Goal: Check status: Check status

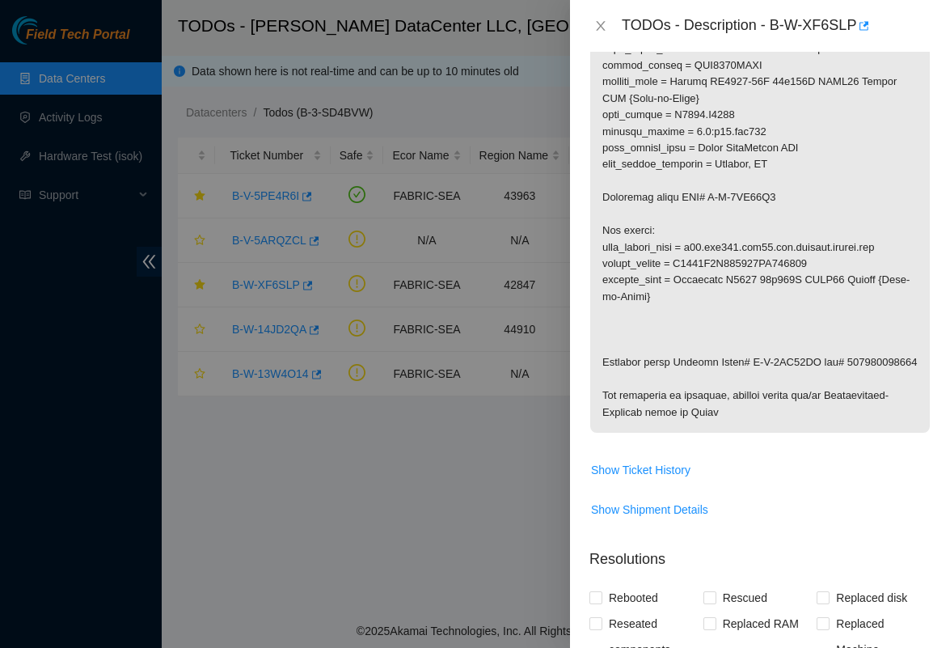
scroll to position [585, 0]
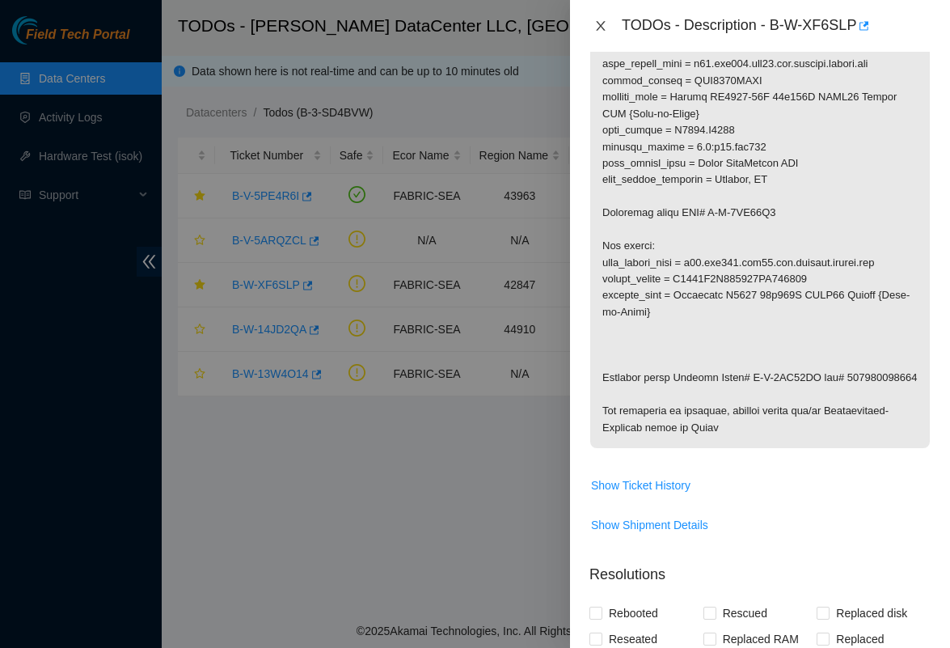
click at [593, 30] on button "Close" at bounding box center [600, 26] width 23 height 15
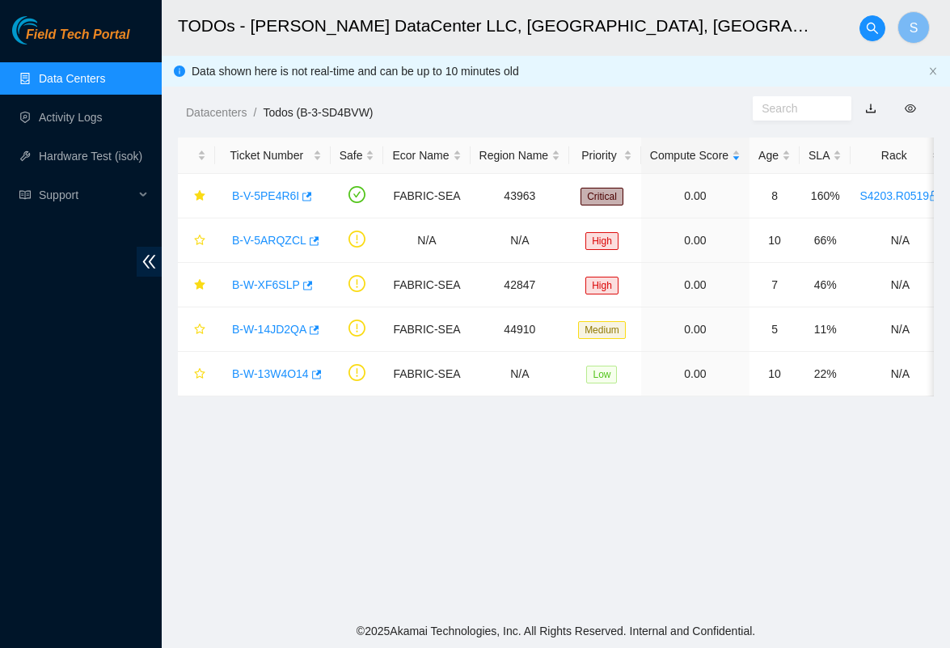
scroll to position [281, 0]
click at [564, 85] on div "Datacenters / Todos (B-3-SD4BVW) /" at bounding box center [457, 76] width 591 height 91
click at [572, 95] on div "Datacenters / Todos (B-3-SD4BVW) /" at bounding box center [457, 76] width 591 height 91
click at [251, 287] on link "B-W-XF6SLP" at bounding box center [266, 284] width 68 height 13
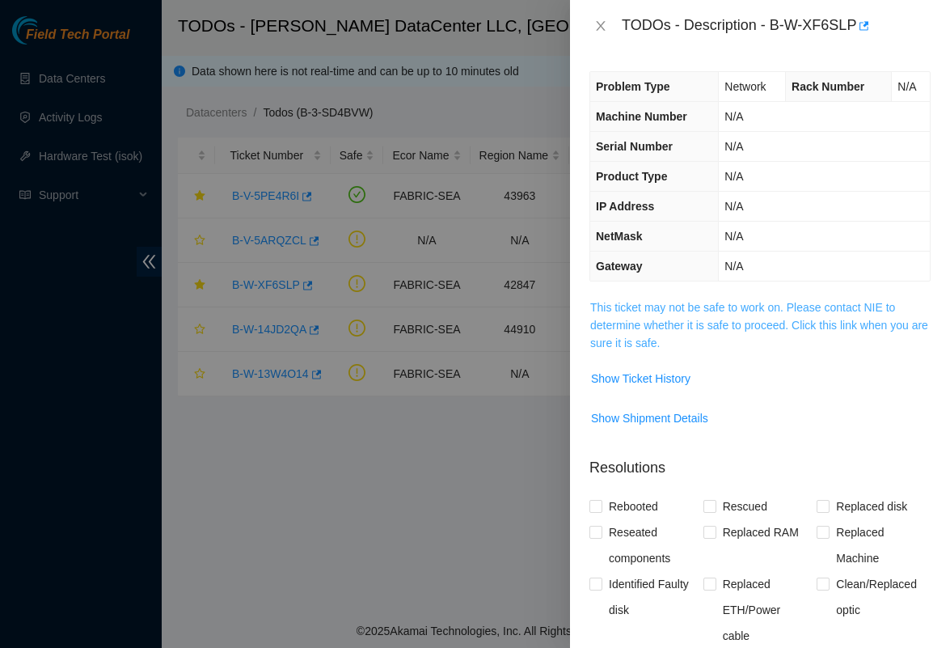
click at [661, 302] on link "This ticket may not be safe to work on. Please contact NIE to determine whether…" at bounding box center [759, 325] width 338 height 49
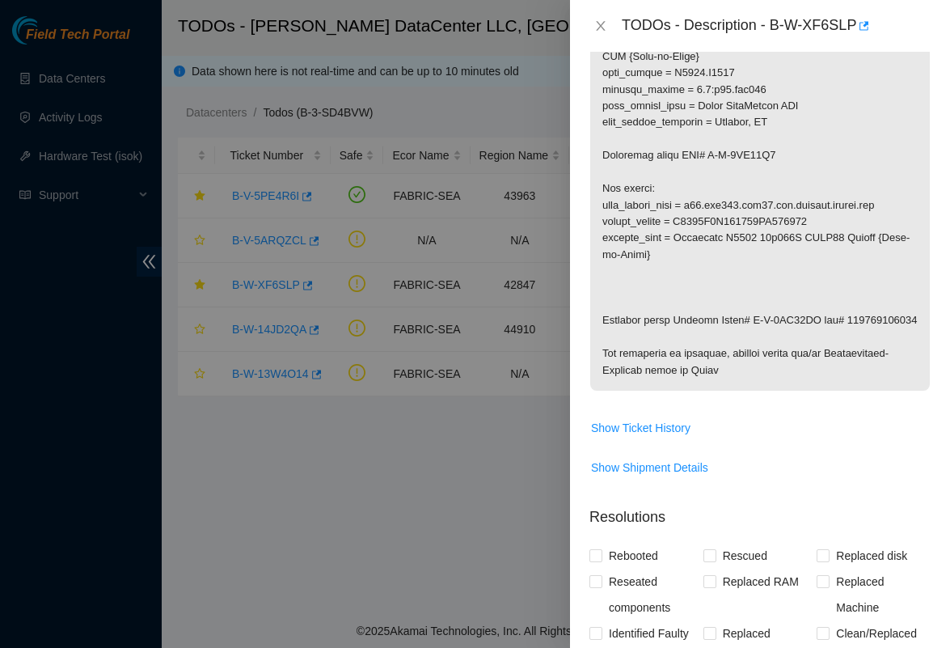
scroll to position [644, 0]
drag, startPoint x: 605, startPoint y: 324, endPoint x: 691, endPoint y: 324, distance: 85.7
click at [691, 324] on p at bounding box center [760, 22] width 340 height 734
click at [705, 326] on p at bounding box center [760, 22] width 340 height 734
